Goal: Task Accomplishment & Management: Complete application form

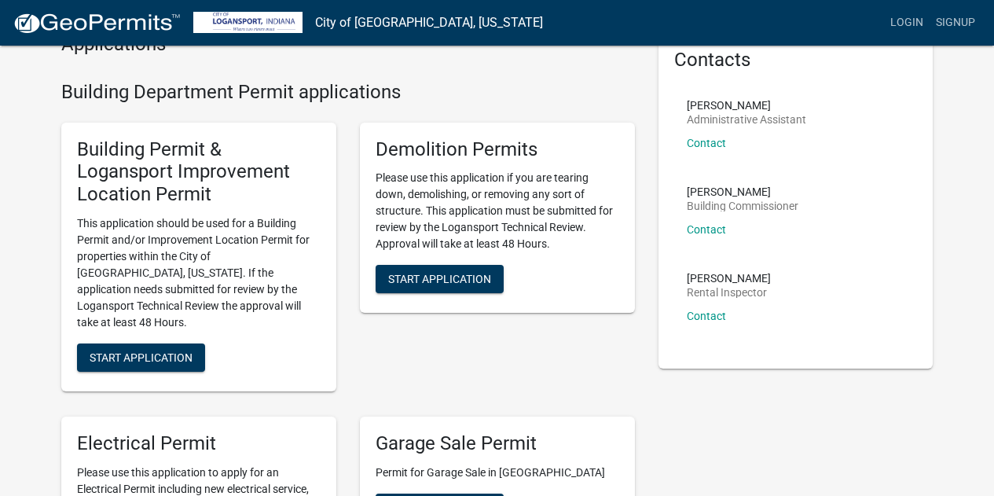
scroll to position [157, 0]
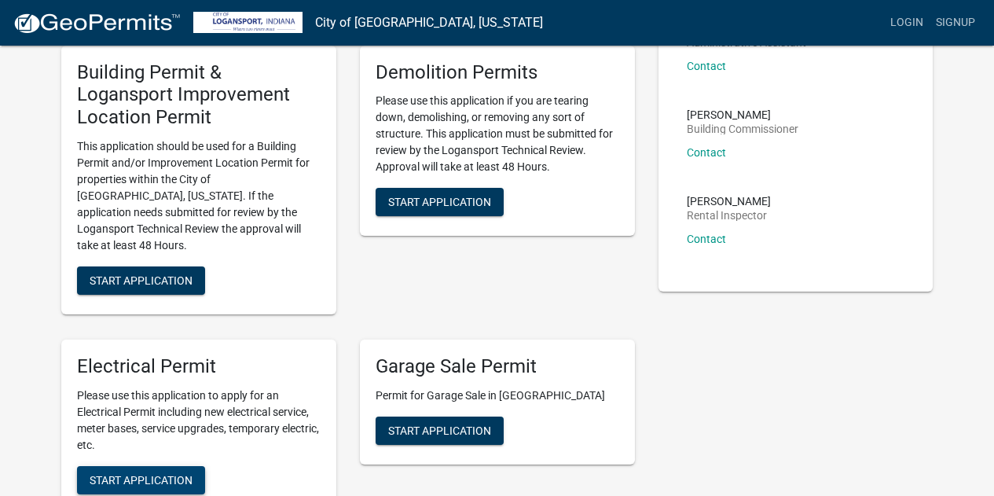
click at [134, 473] on span "Start Application" at bounding box center [141, 479] width 103 height 13
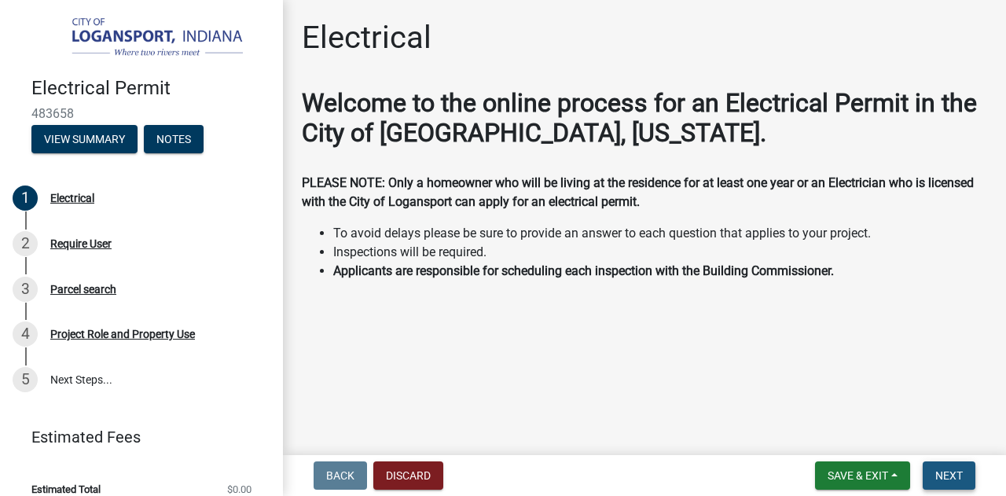
click at [962, 472] on button "Next" at bounding box center [948, 475] width 53 height 28
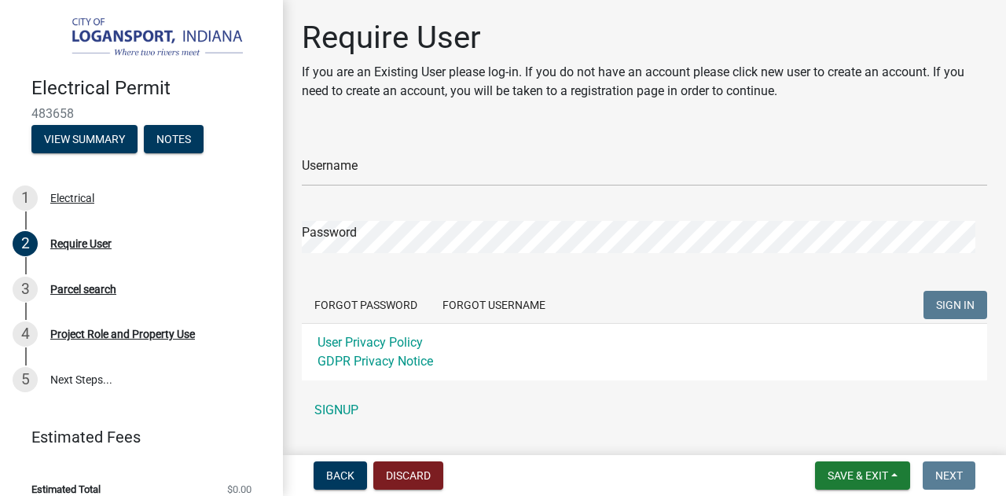
click at [501, 150] on div "Username" at bounding box center [644, 159] width 685 height 54
click at [386, 171] on input "Username" at bounding box center [644, 170] width 685 height 32
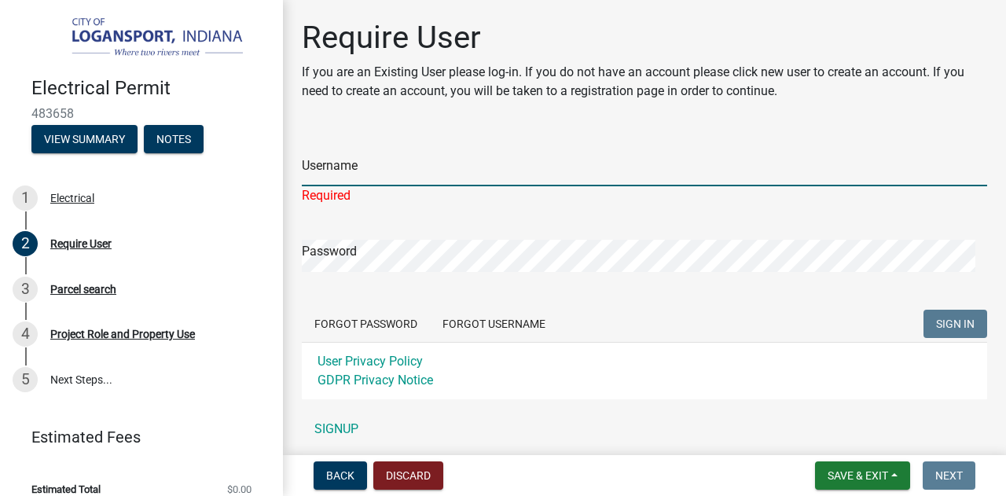
type input "pbrothers"
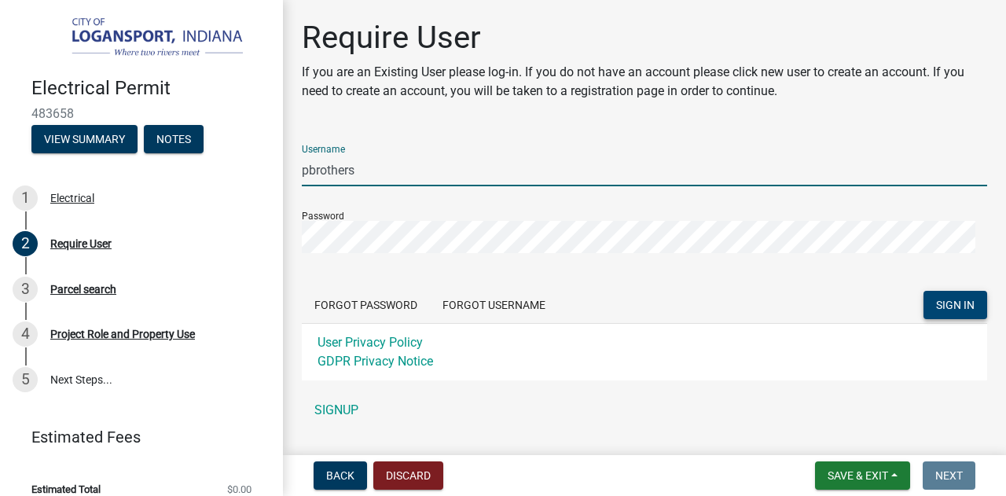
click at [936, 303] on span "SIGN IN" at bounding box center [955, 305] width 38 height 13
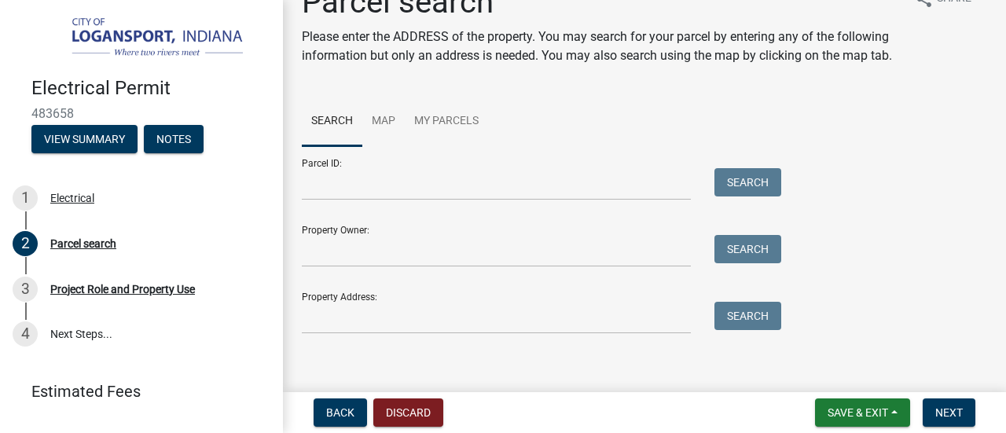
scroll to position [64, 0]
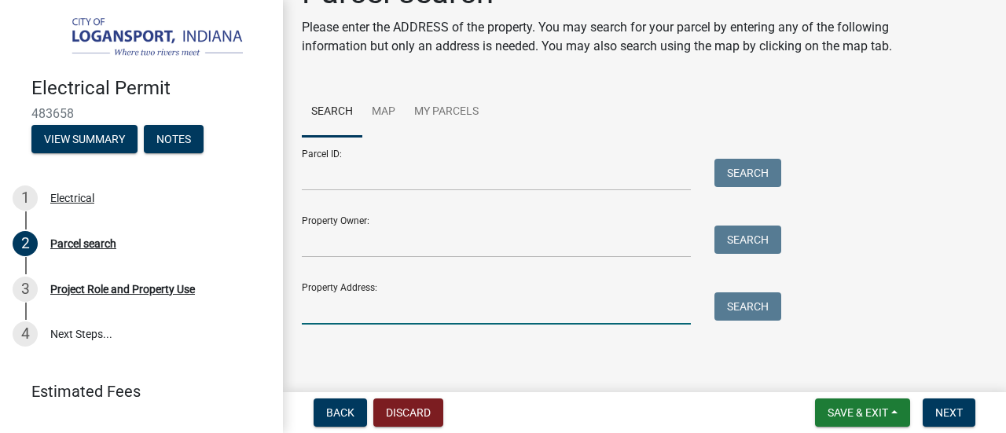
click at [368, 315] on input "Property Address:" at bounding box center [496, 308] width 389 height 32
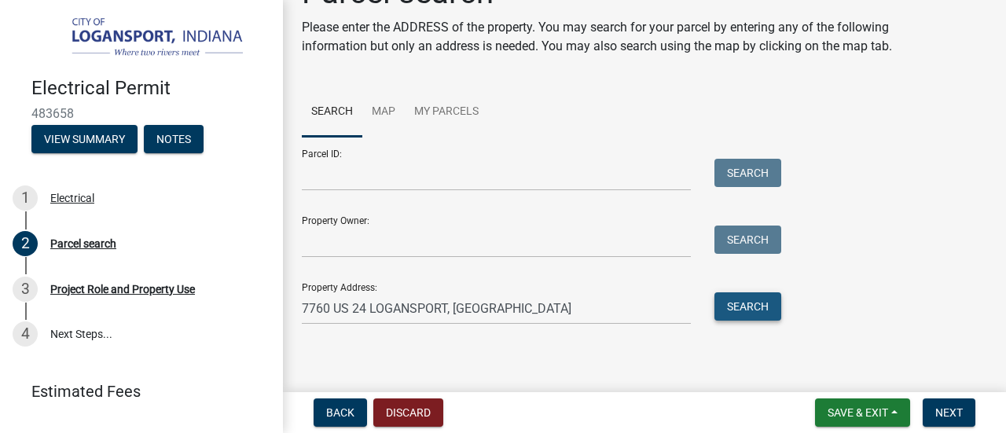
click at [764, 307] on button "Search" at bounding box center [747, 306] width 67 height 28
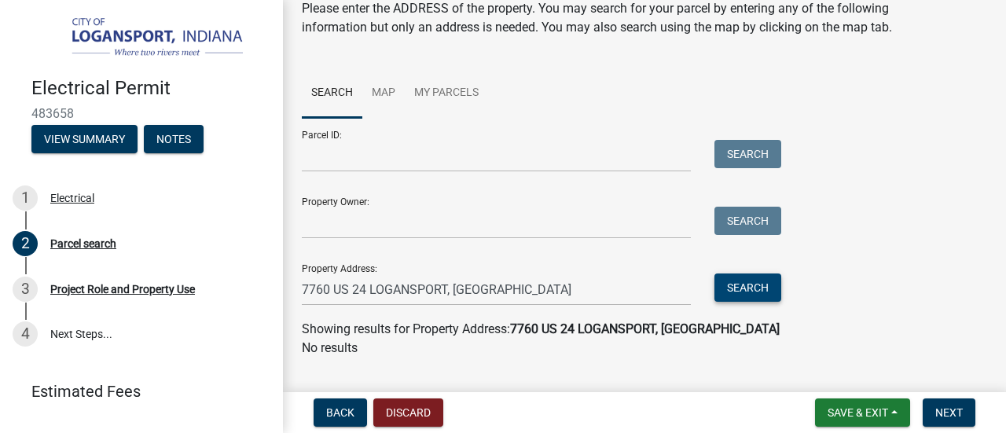
scroll to position [115, 0]
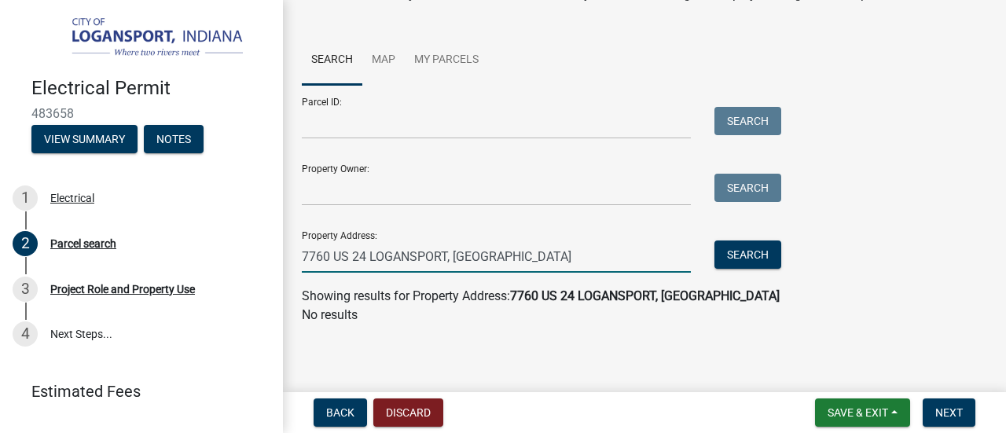
click at [347, 257] on input "7760 US 24 LOGANSPORT, [GEOGRAPHIC_DATA]" at bounding box center [496, 256] width 389 height 32
click at [768, 259] on button "Search" at bounding box center [747, 254] width 67 height 28
click at [335, 247] on input "7760 US-24 LOGANSPORT, [GEOGRAPHIC_DATA]" at bounding box center [496, 256] width 389 height 32
type input "7760 W US-24 LOGANSPORT, [GEOGRAPHIC_DATA]"
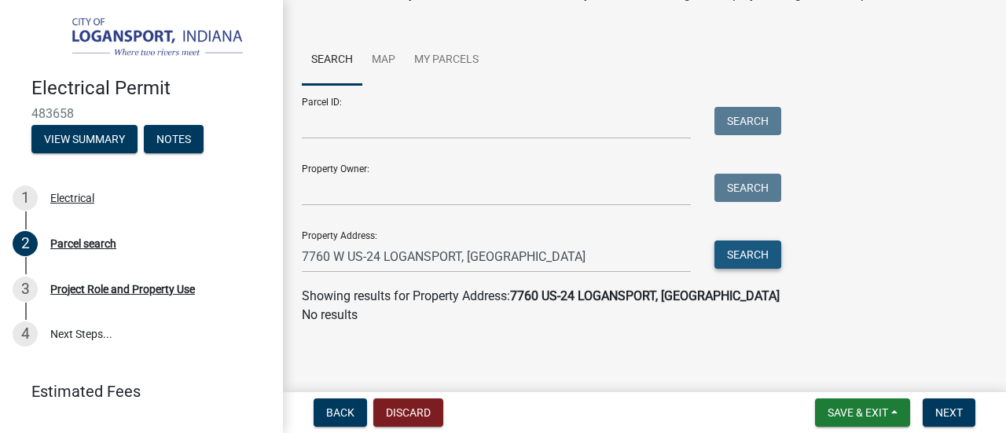
click at [756, 258] on button "Search" at bounding box center [747, 254] width 67 height 28
